Goal: Navigation & Orientation: Go to known website

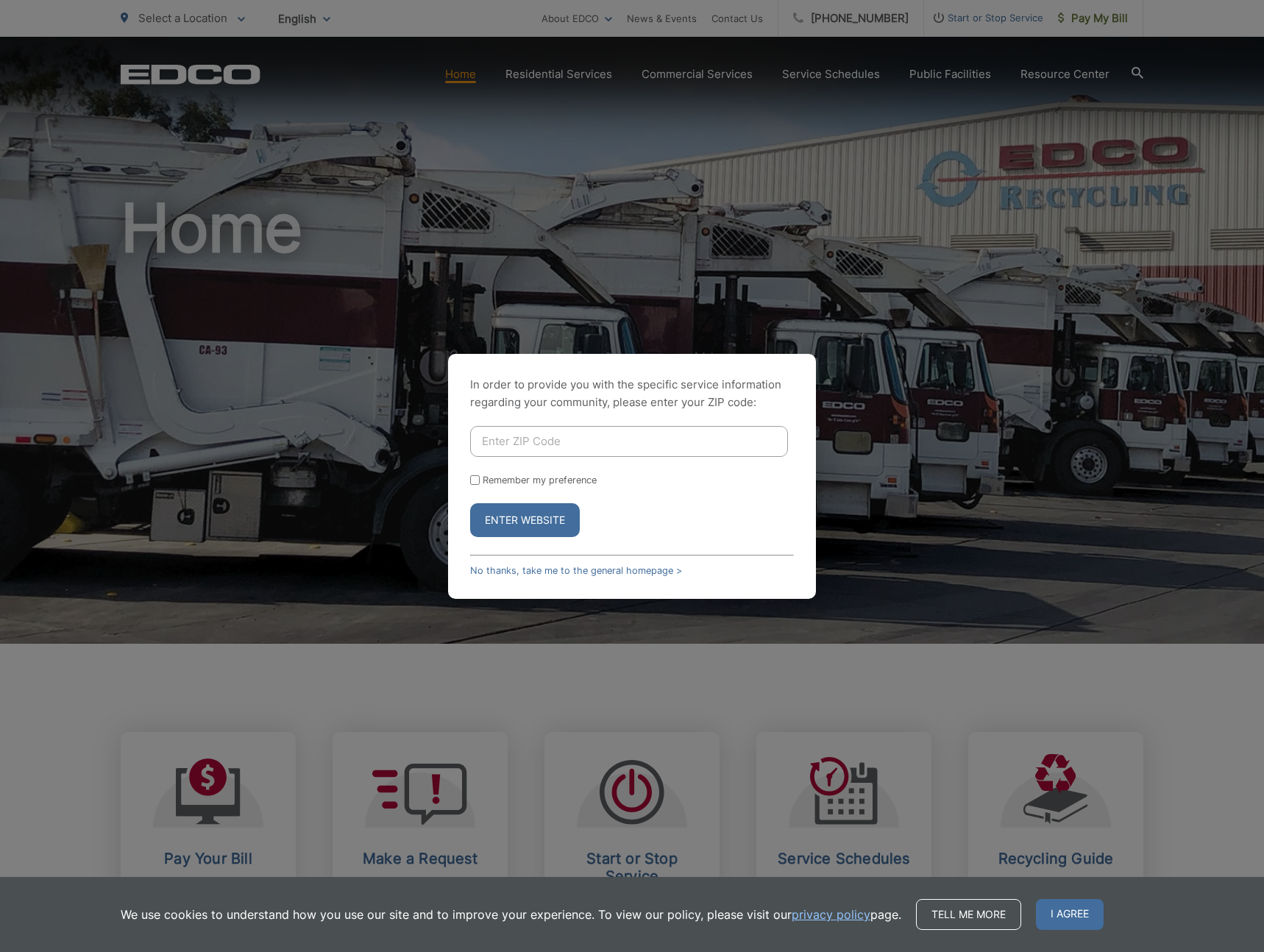
click at [529, 445] on input "Enter ZIP Code" at bounding box center [629, 441] width 317 height 31
type input "91977"
click at [470, 479] on input "Remember my preference" at bounding box center [475, 480] width 10 height 10
checkbox input "true"
click at [504, 523] on button "Enter Website" at bounding box center [525, 519] width 109 height 34
